Goal: Task Accomplishment & Management: Complete application form

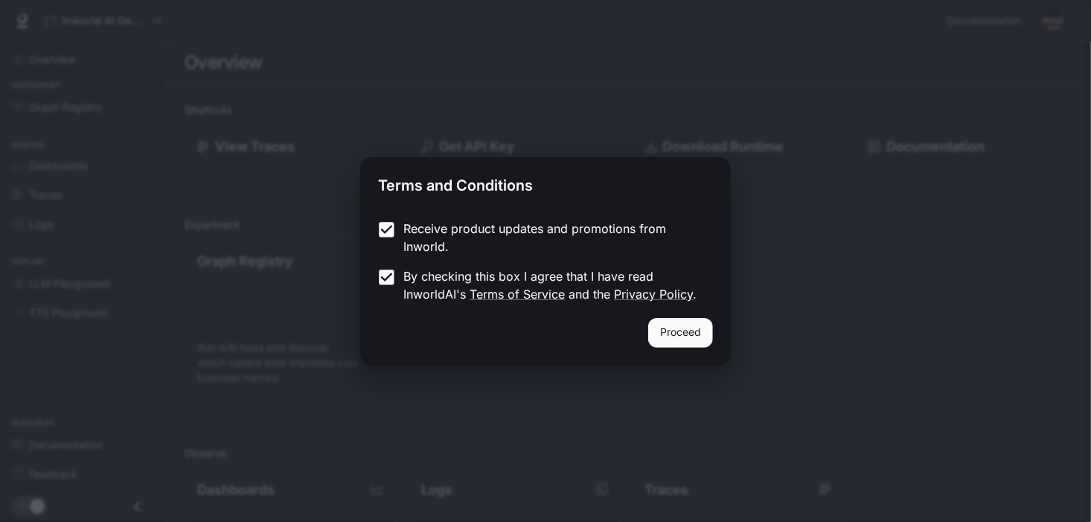
drag, startPoint x: 750, startPoint y: 357, endPoint x: 682, endPoint y: 331, distance: 72.6
click at [750, 357] on div "Terms and Conditions Receive product updates and promotions from Inworld. By ch…" at bounding box center [545, 261] width 1091 height 522
click at [681, 331] on button "Proceed" at bounding box center [680, 333] width 65 height 30
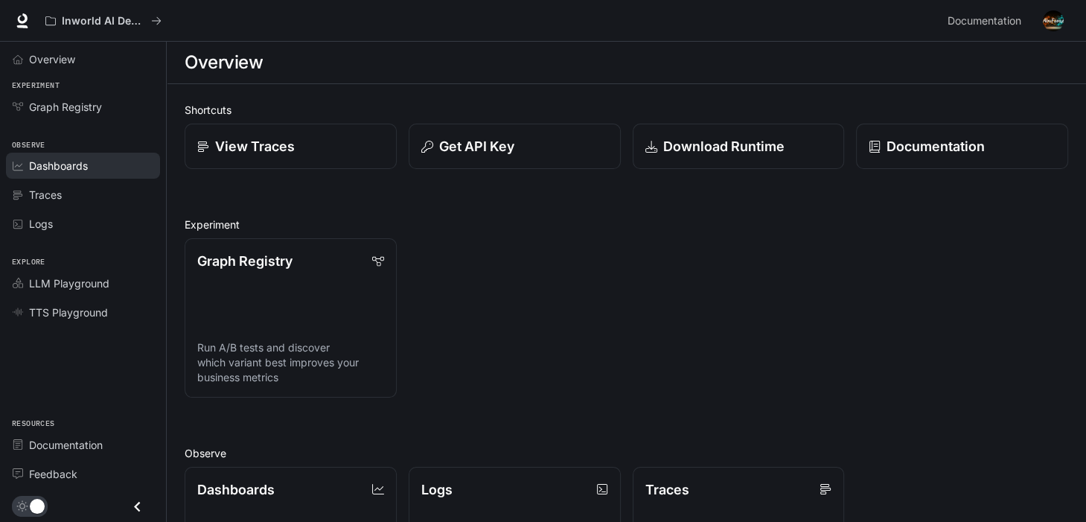
click at [105, 160] on div "Dashboards" at bounding box center [91, 166] width 124 height 16
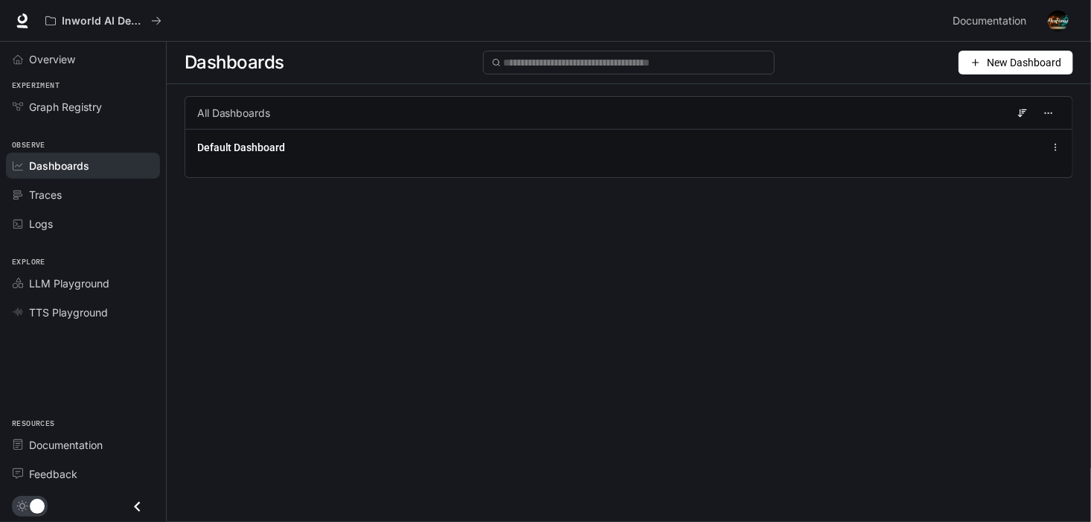
click at [1011, 59] on span "New Dashboard" at bounding box center [1024, 62] width 74 height 16
click at [1022, 96] on div "Create dashboard" at bounding box center [999, 94] width 124 height 16
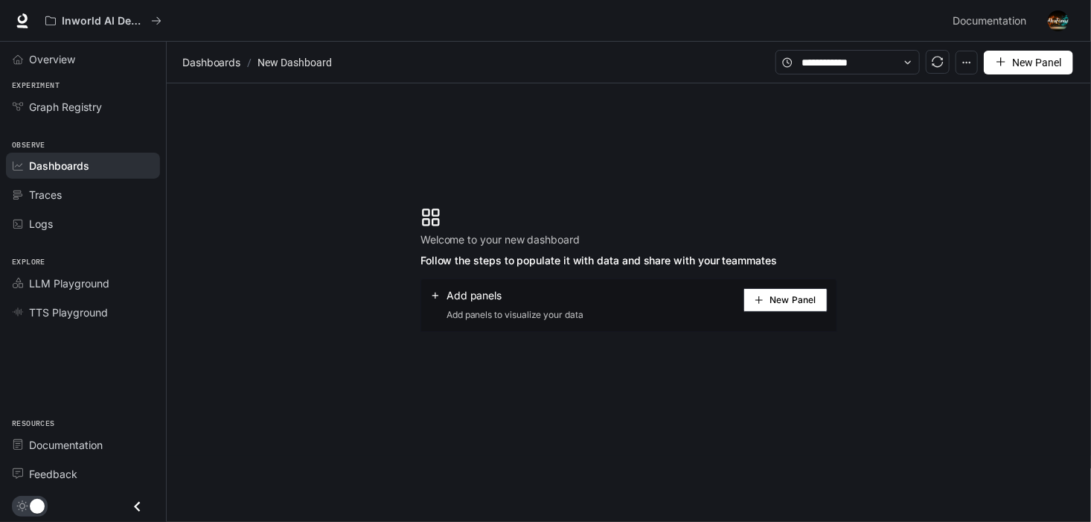
click at [804, 299] on span "New Panel" at bounding box center [793, 299] width 46 height 7
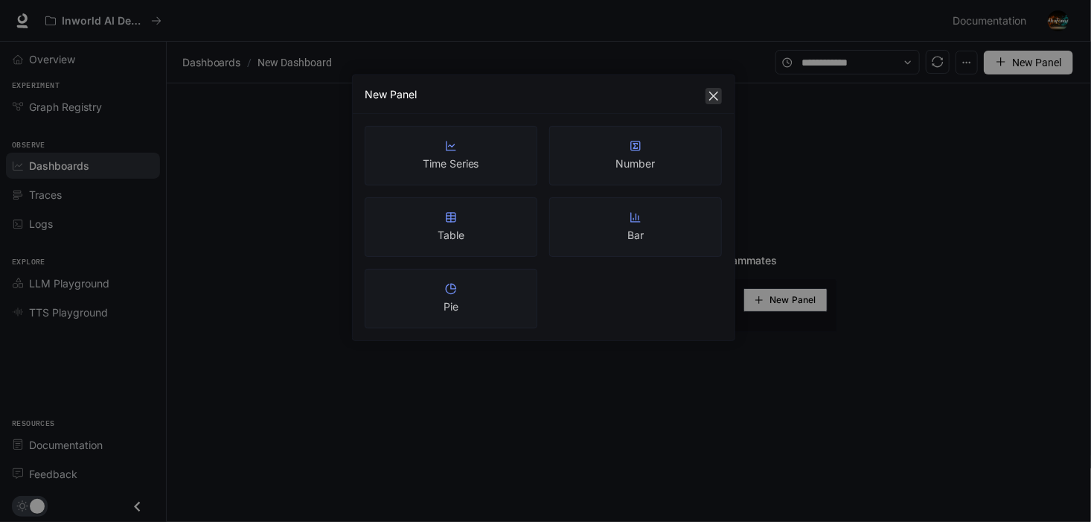
click at [712, 89] on button "Close" at bounding box center [714, 96] width 16 height 16
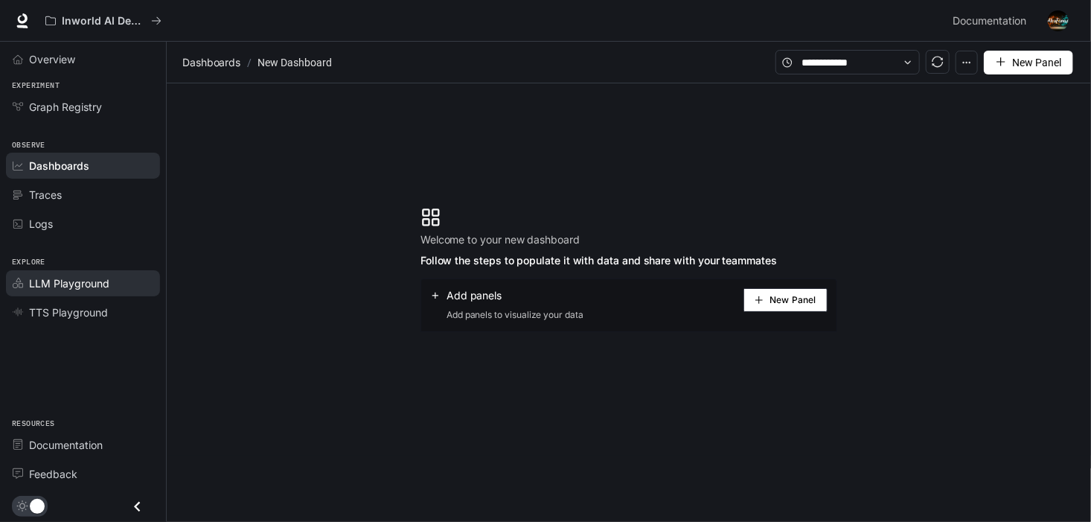
click at [112, 281] on div "LLM Playground" at bounding box center [91, 283] width 124 height 16
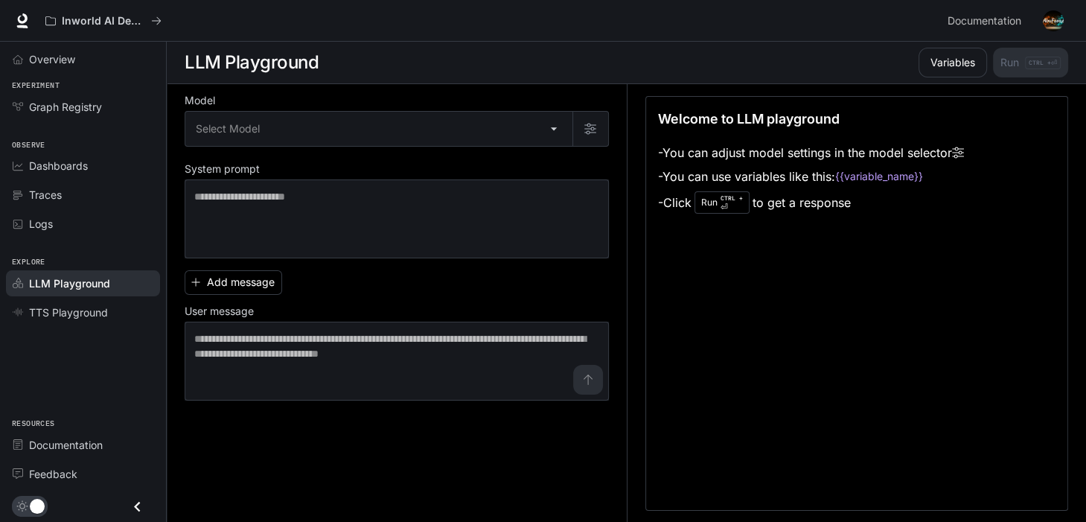
click at [116, 326] on div "Explore LLM Playground TTS Playground" at bounding box center [83, 285] width 166 height 89
click at [118, 322] on link "TTS Playground" at bounding box center [83, 312] width 154 height 26
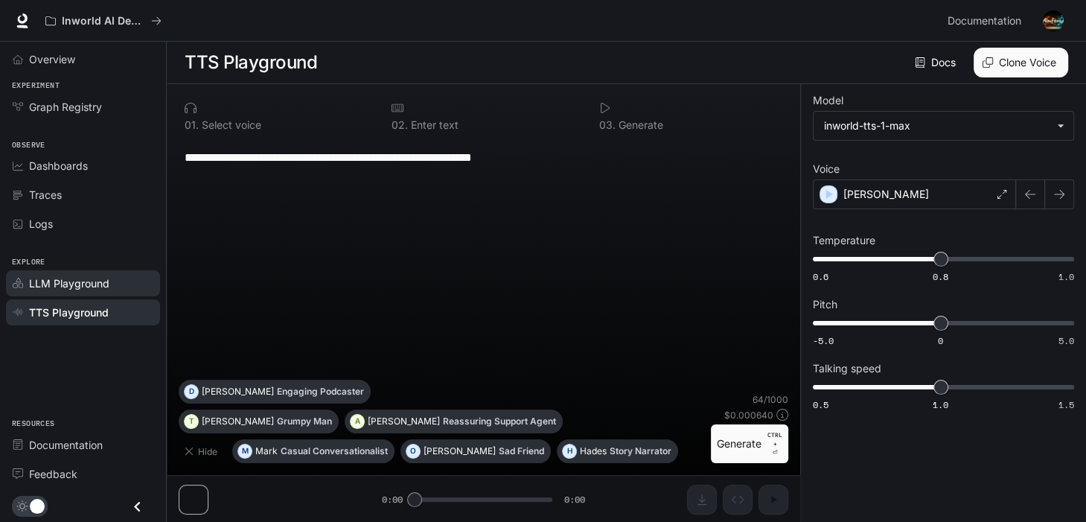
click at [90, 283] on span "LLM Playground" at bounding box center [69, 283] width 80 height 16
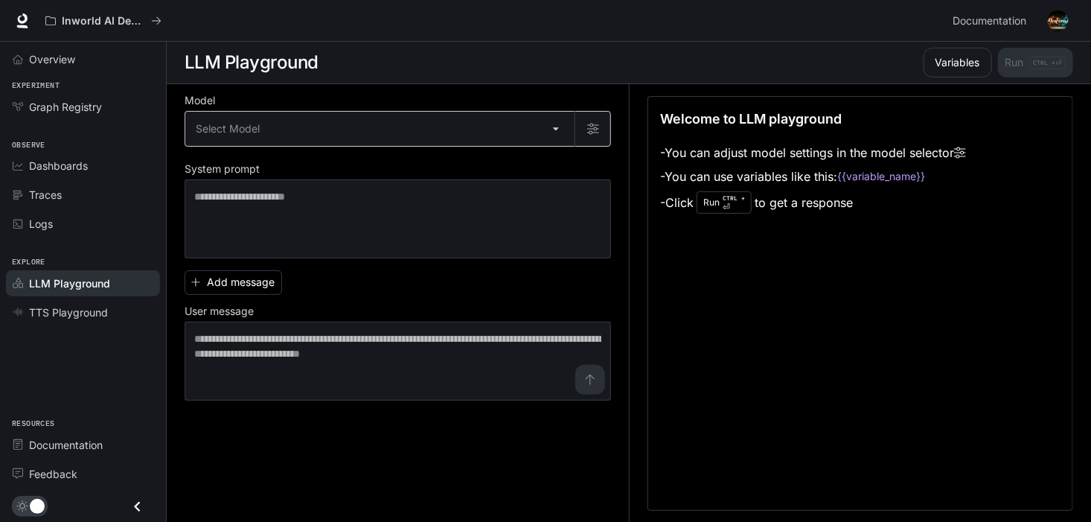
click at [550, 137] on body "Skip to main content Inworld AI Demos Documentation Documentation Portal Overvi…" at bounding box center [545, 261] width 1091 height 523
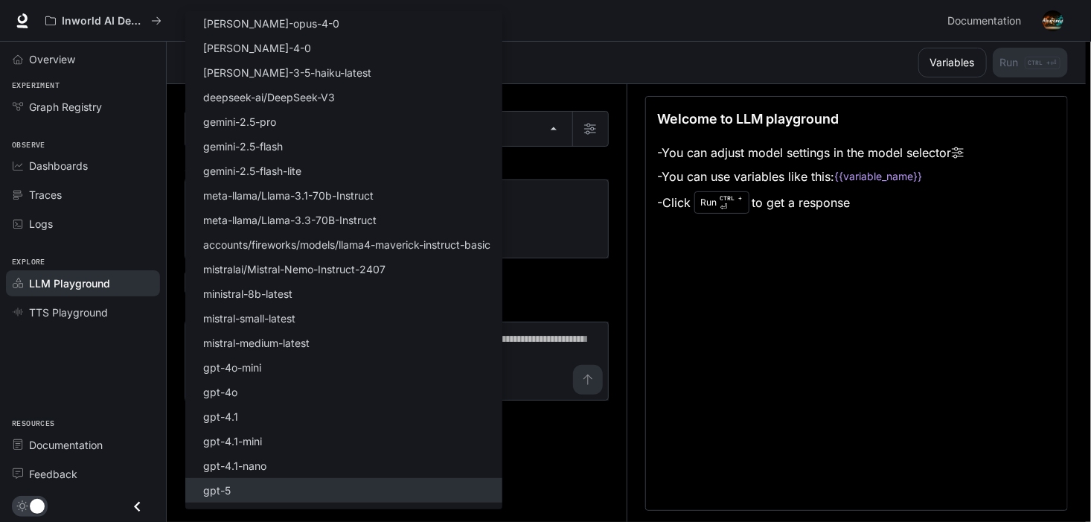
click at [324, 480] on li "gpt-5" at bounding box center [343, 490] width 317 height 25
type input "*****"
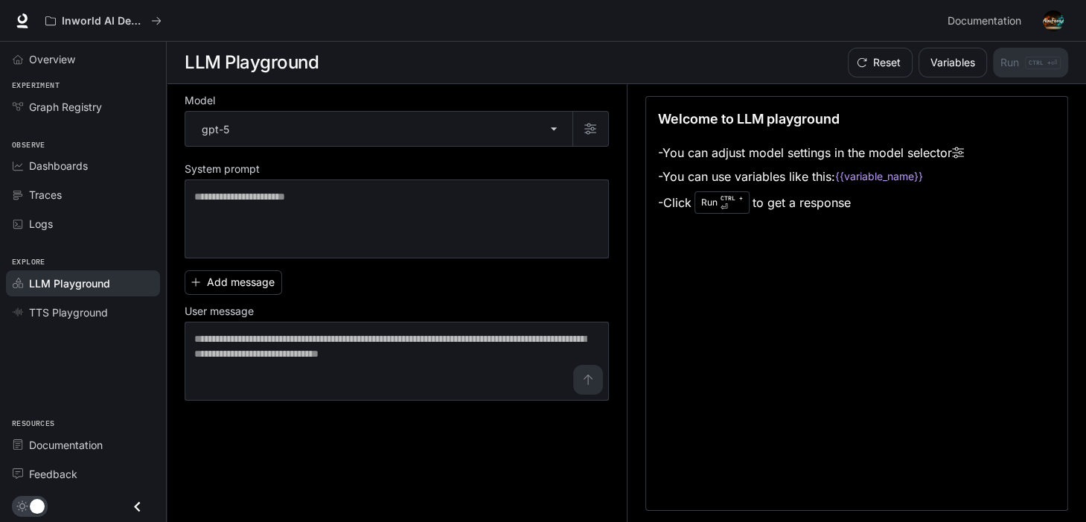
click at [527, 177] on label "System prompt" at bounding box center [397, 172] width 424 height 15
click at [522, 187] on div "* ​" at bounding box center [397, 218] width 424 height 79
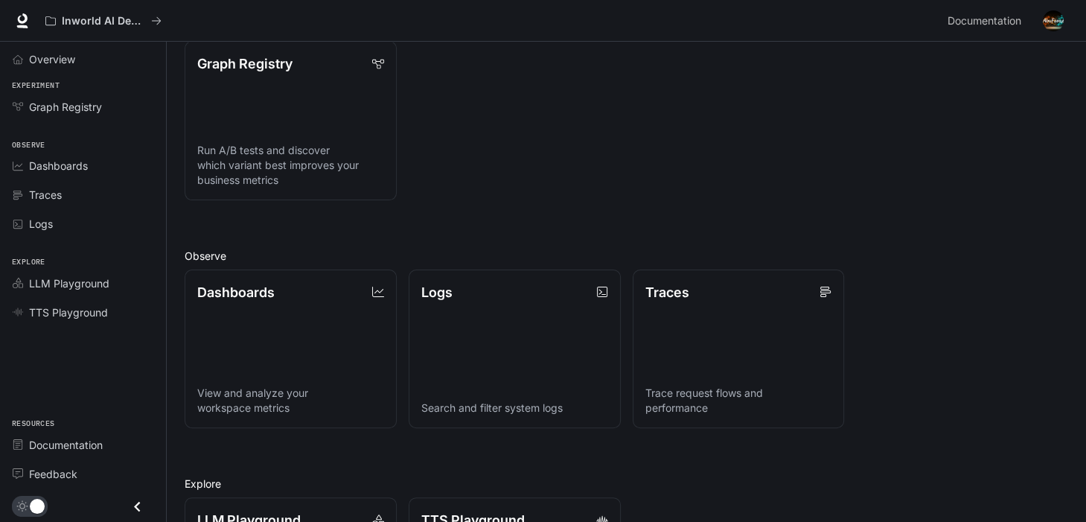
scroll to position [223, 0]
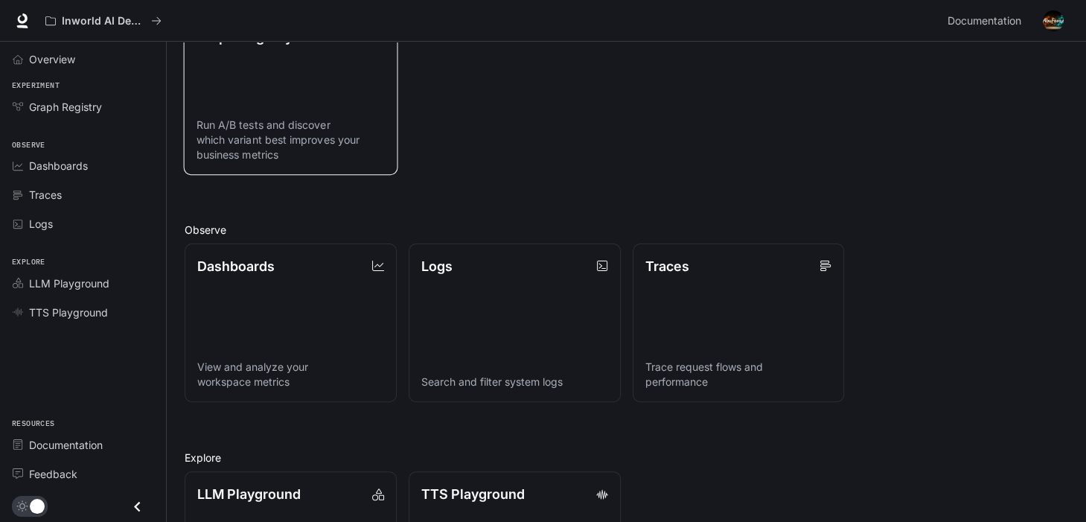
click at [366, 96] on link "Graph Registry Run A/B tests and discover which variant best improves your busi…" at bounding box center [291, 94] width 214 height 161
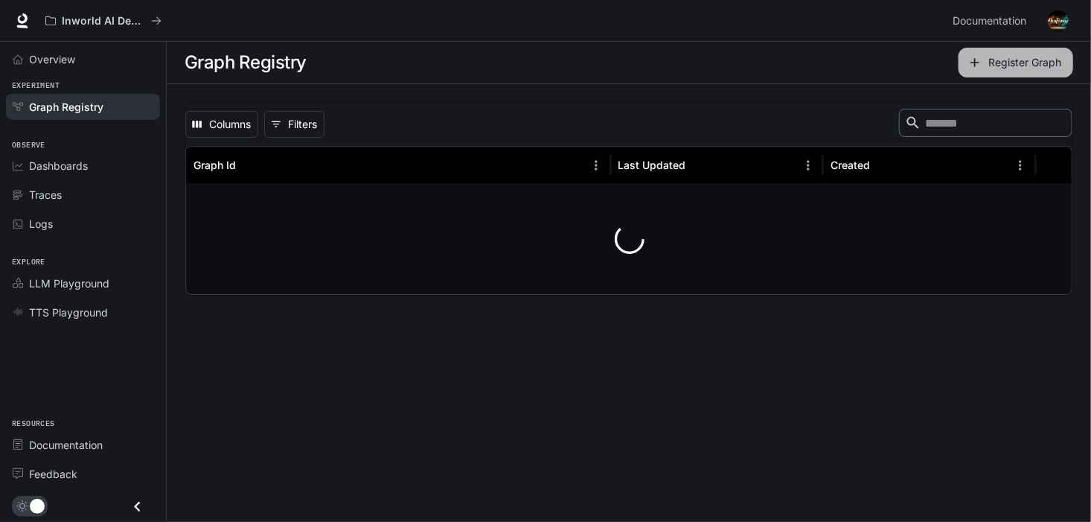
click at [1008, 68] on button "Register Graph" at bounding box center [1016, 63] width 115 height 30
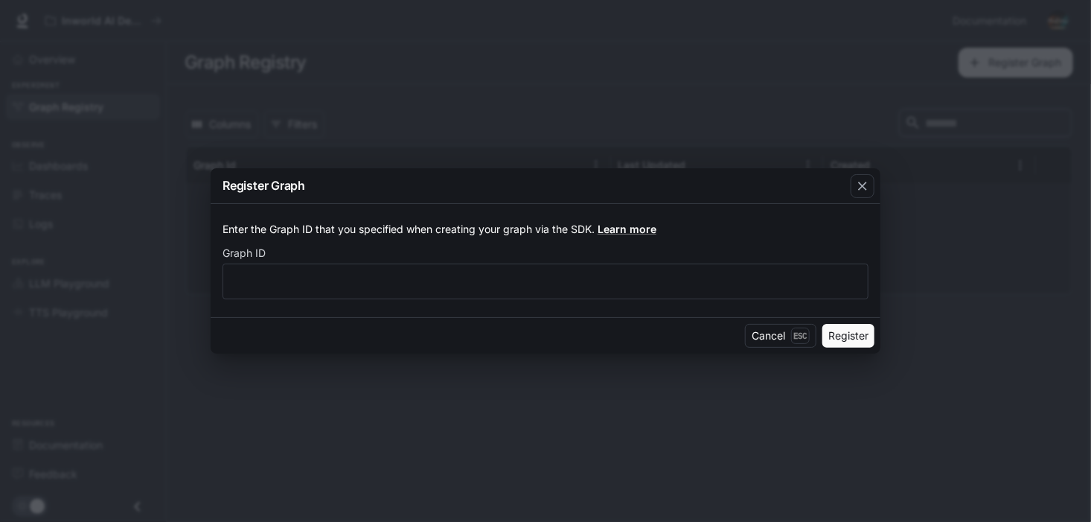
click at [841, 329] on button "Register" at bounding box center [849, 336] width 52 height 24
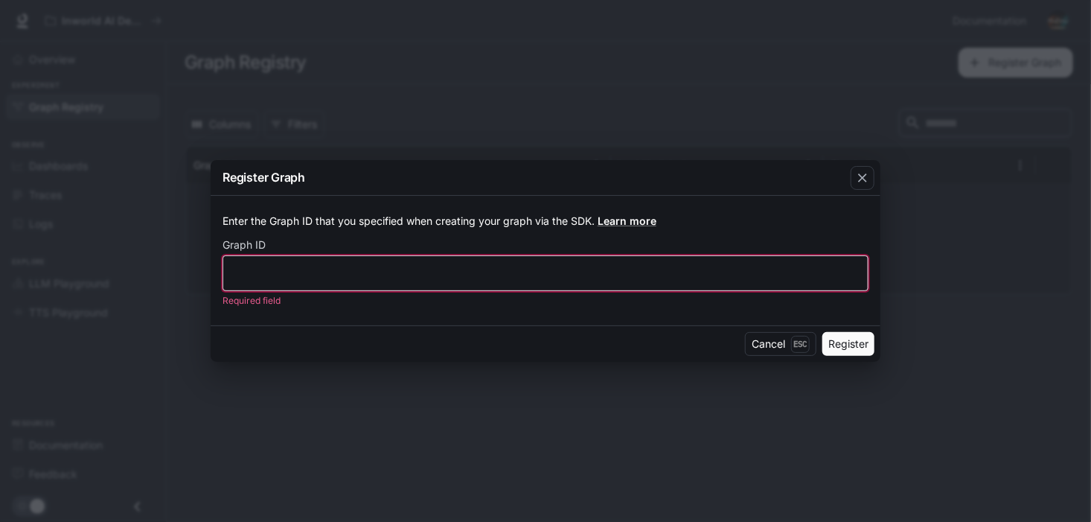
click at [409, 277] on input "text" at bounding box center [545, 272] width 645 height 15
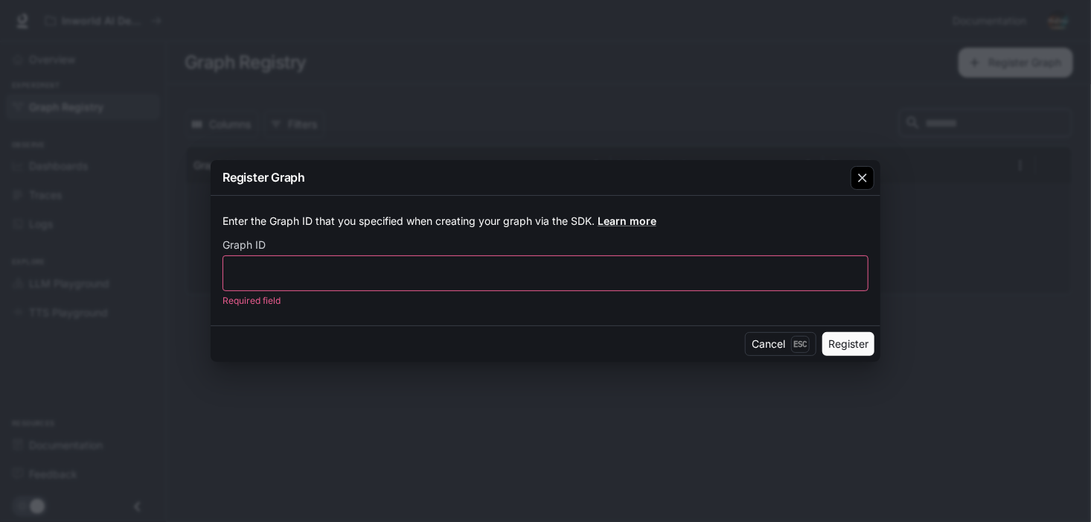
click at [864, 173] on icon "button" at bounding box center [862, 177] width 15 height 15
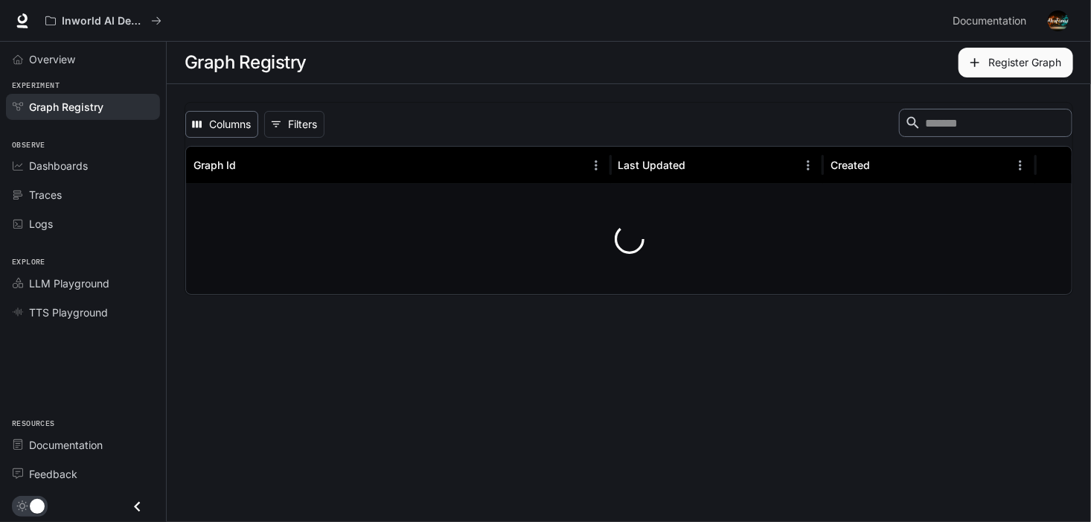
click at [220, 122] on button "Columns" at bounding box center [221, 124] width 73 height 27
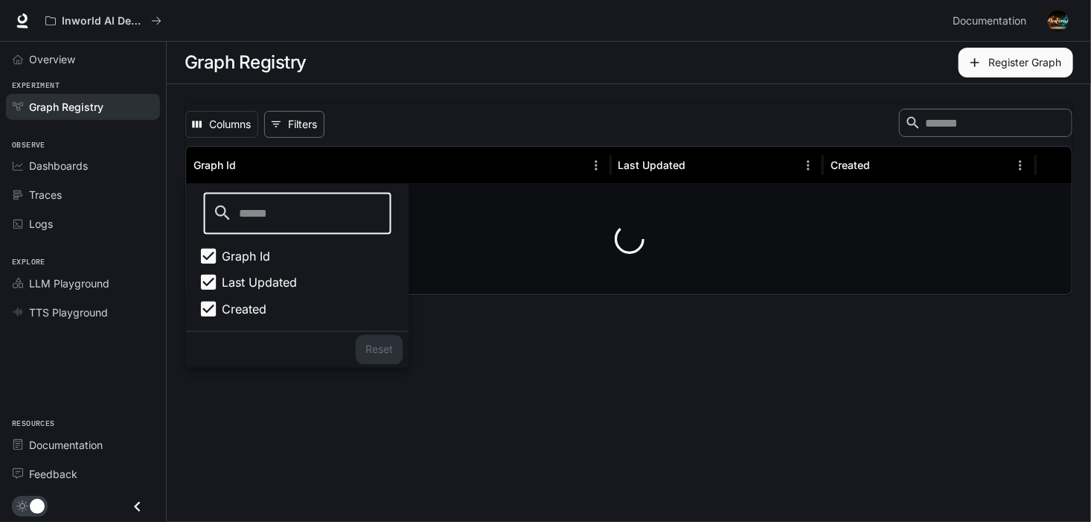
click at [303, 129] on button "0 Filters" at bounding box center [294, 124] width 60 height 27
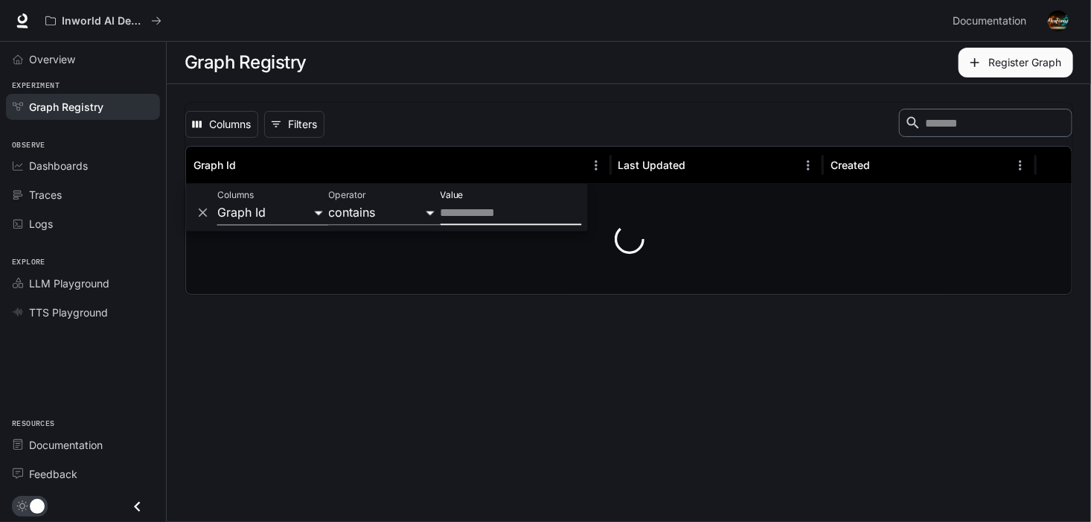
click at [681, 229] on div at bounding box center [629, 239] width 887 height 110
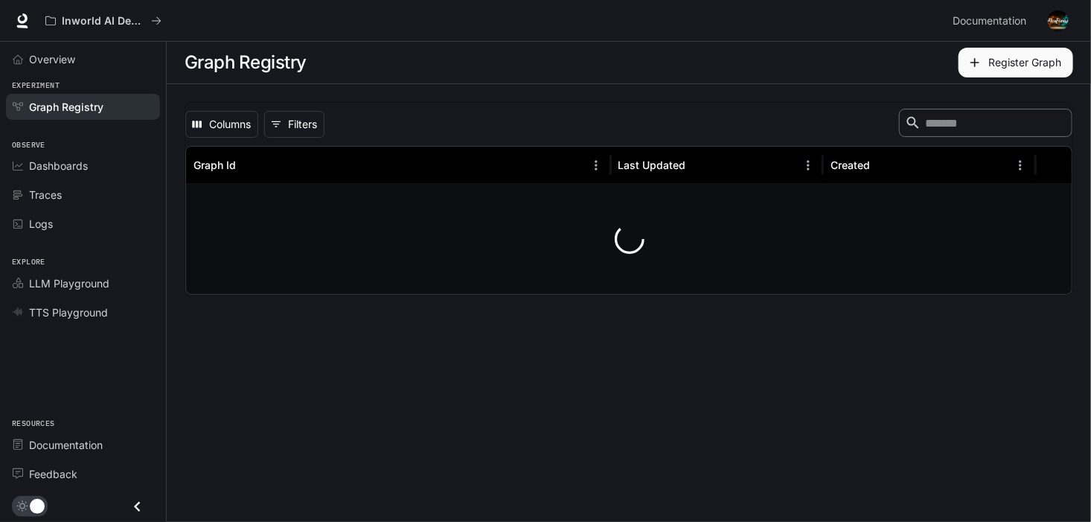
click at [622, 242] on div at bounding box center [629, 239] width 887 height 110
click at [77, 143] on span "Observe" at bounding box center [83, 145] width 166 height 13
click at [242, 125] on button "Columns" at bounding box center [221, 124] width 73 height 27
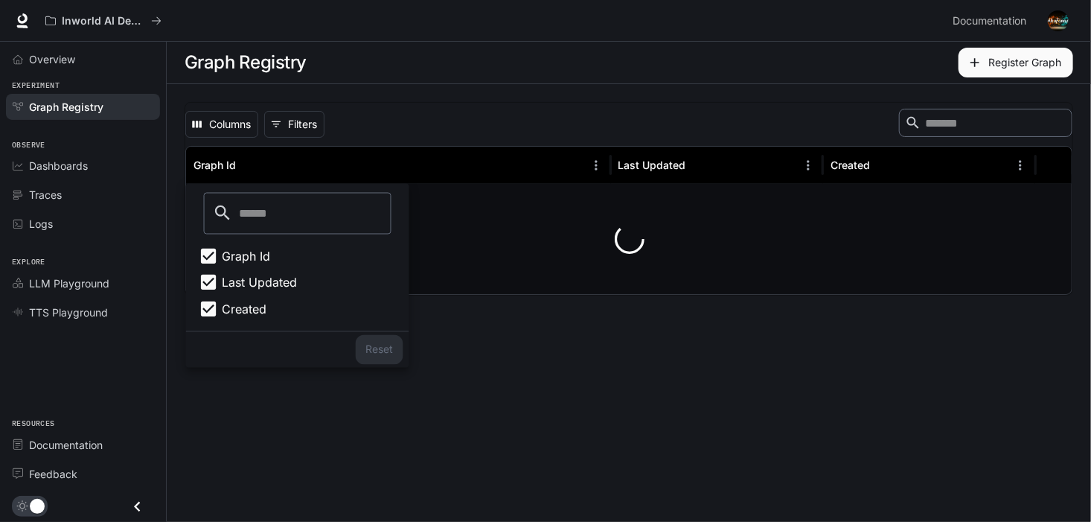
drag, startPoint x: 694, startPoint y: 90, endPoint x: 731, endPoint y: 86, distance: 37.4
click at [695, 90] on div "Columns 0 Filters ​ Graph Id Last Updated Created" at bounding box center [629, 198] width 925 height 229
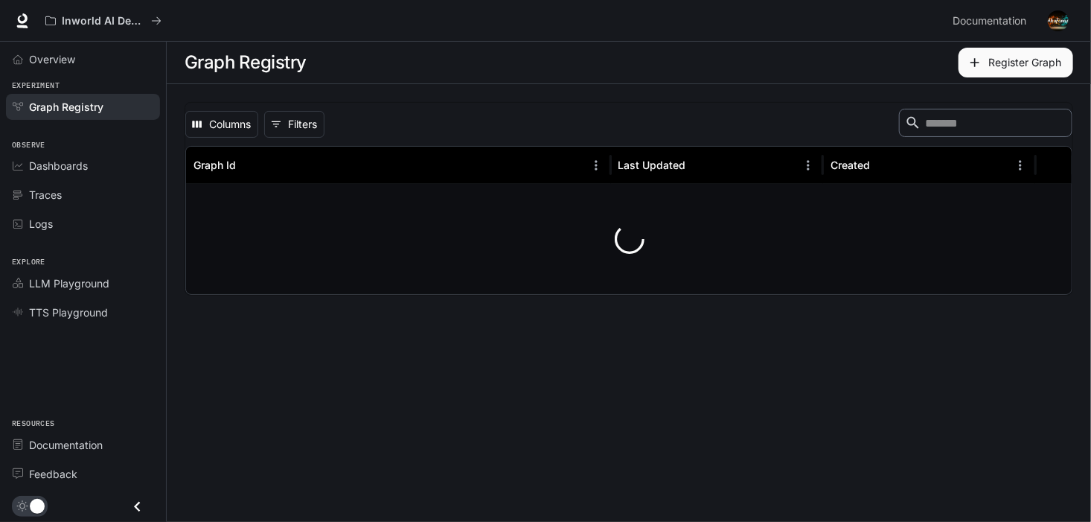
click at [931, 70] on div "Register Graph" at bounding box center [852, 63] width 441 height 30
click at [977, 70] on button "Register Graph" at bounding box center [1016, 63] width 115 height 30
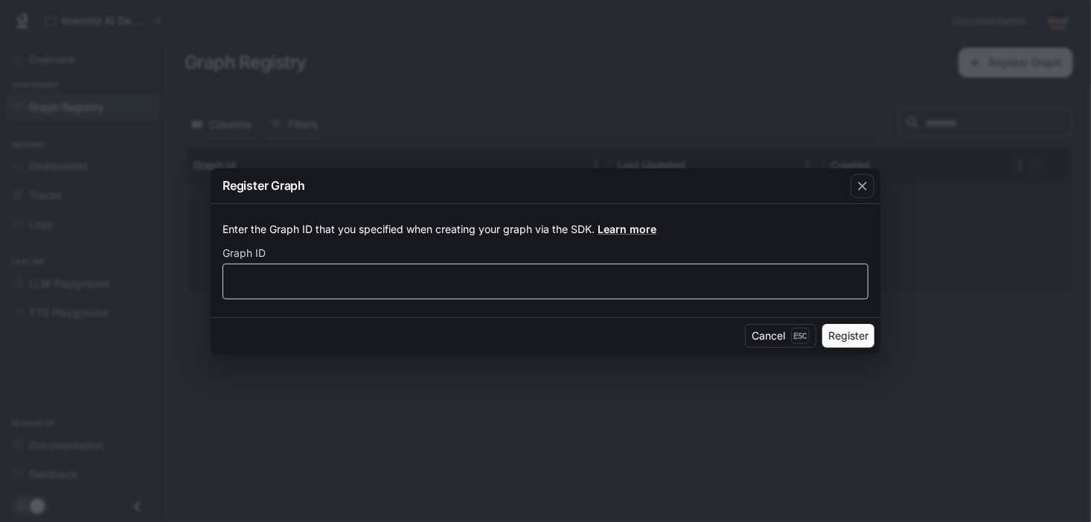
click at [679, 267] on div "​" at bounding box center [546, 282] width 646 height 36
type input "**********"
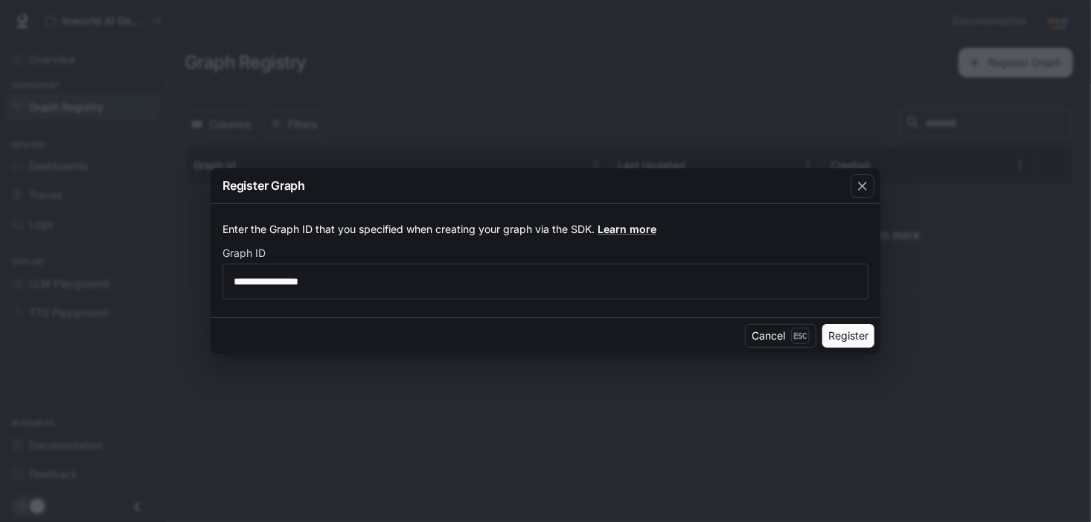
click at [840, 349] on div "Cancel Esc Register" at bounding box center [546, 335] width 670 height 36
click at [858, 324] on button "Register" at bounding box center [849, 336] width 52 height 24
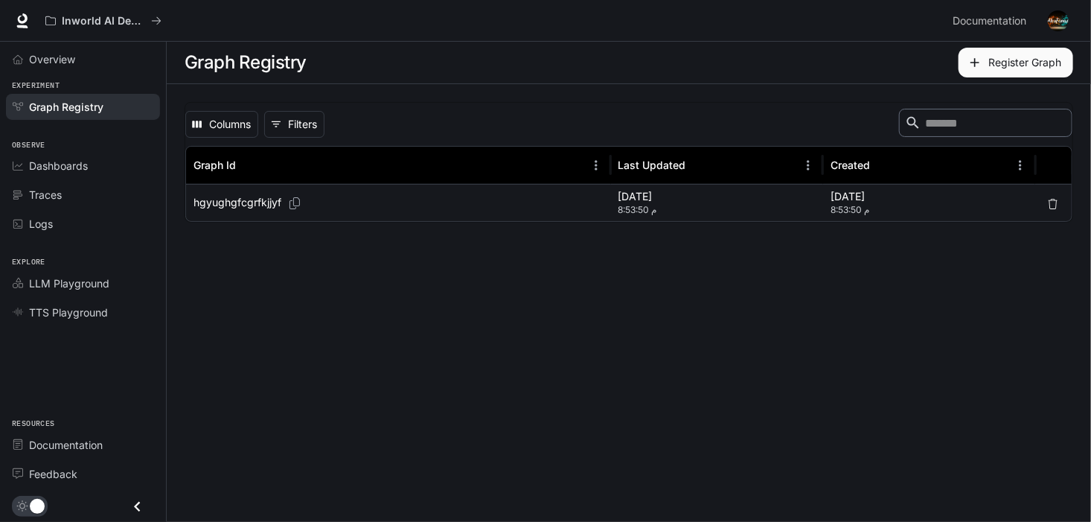
click at [924, 254] on main "Graph Registry Register Graph Columns 0 Filters ​ Graph Id Last Updated Created…" at bounding box center [629, 282] width 925 height 480
click at [822, 204] on div "[DATE] 8:53:50 م" at bounding box center [717, 202] width 212 height 37
